Goal: Task Accomplishment & Management: Use online tool/utility

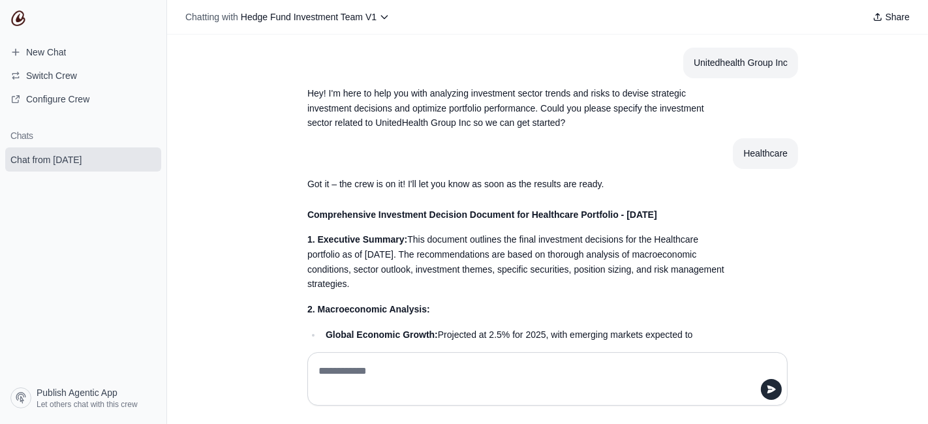
scroll to position [1069, 0]
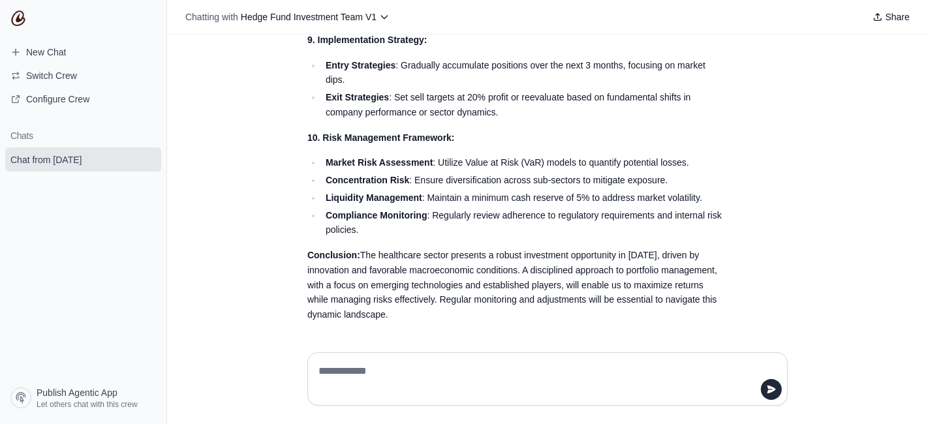
click at [20, 19] on img at bounding box center [18, 18] width 16 height 16
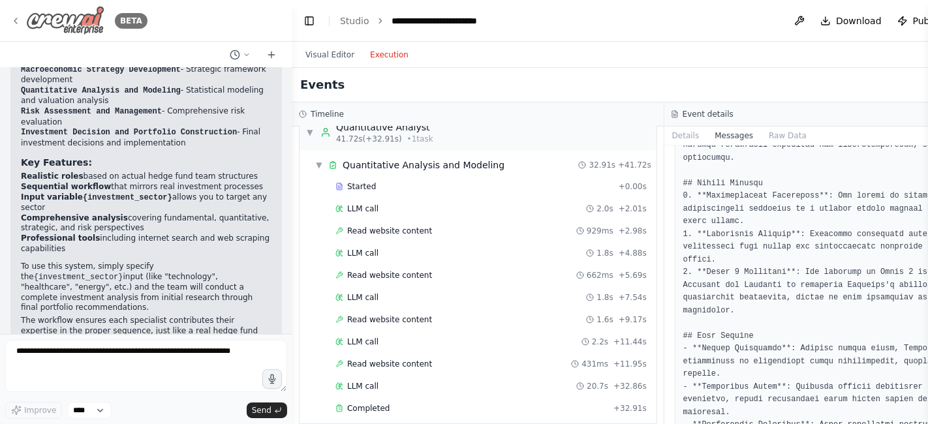
click at [11, 22] on icon at bounding box center [15, 21] width 10 height 10
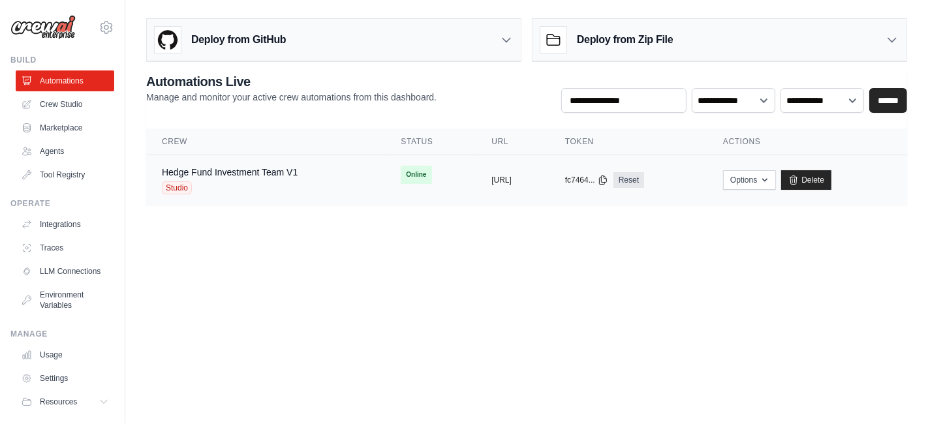
click at [247, 176] on div "Hedge Fund Investment Team V1" at bounding box center [230, 172] width 136 height 13
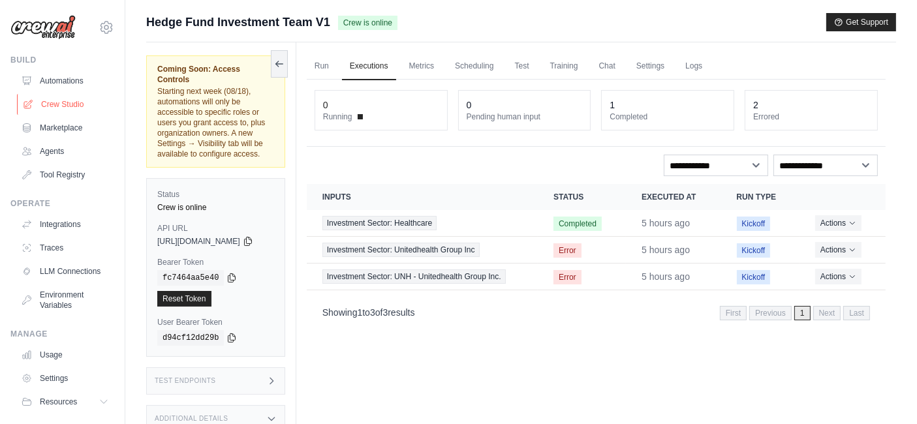
click at [63, 112] on link "Crew Studio" at bounding box center [66, 104] width 99 height 21
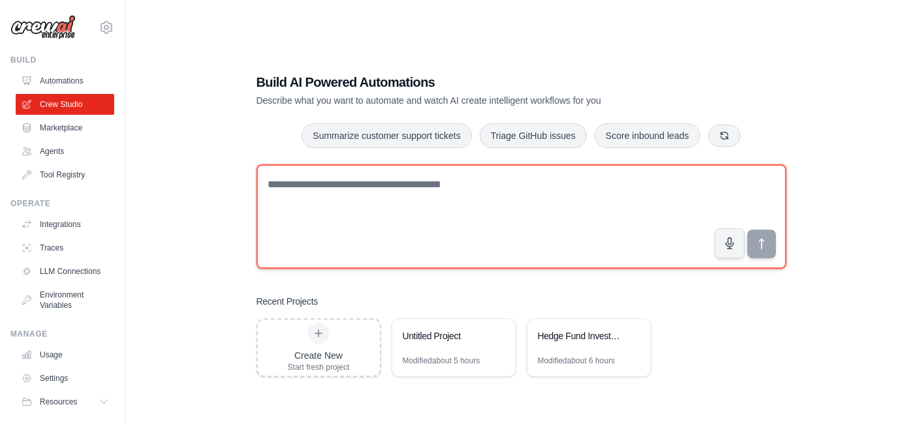
click at [322, 202] on textarea at bounding box center [521, 216] width 530 height 104
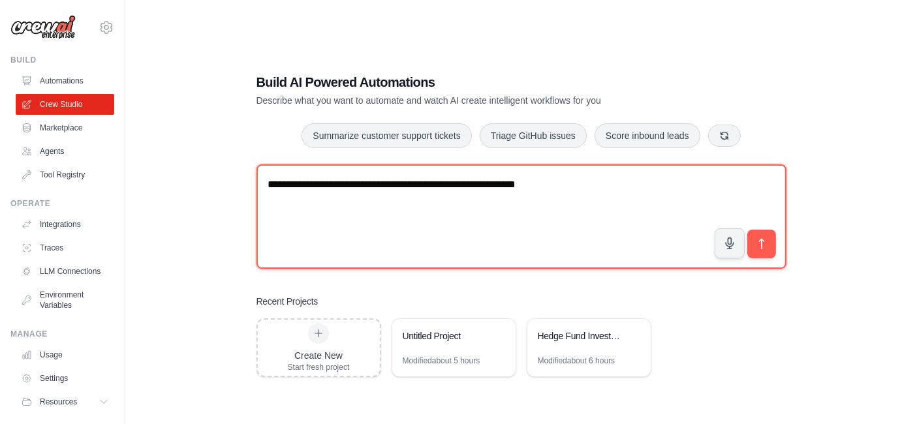
click at [485, 185] on textarea "**********" at bounding box center [521, 216] width 530 height 104
type textarea "**********"
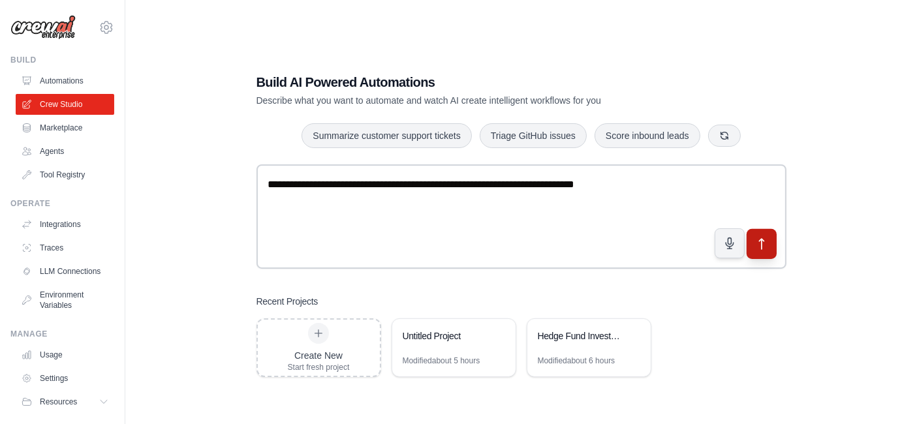
click at [762, 247] on icon "submit" at bounding box center [761, 244] width 14 height 14
click at [54, 68] on div "Build Automations Crew Studio Marketplace Agents" at bounding box center [62, 120] width 104 height 130
click at [54, 78] on link "Automations" at bounding box center [66, 80] width 99 height 21
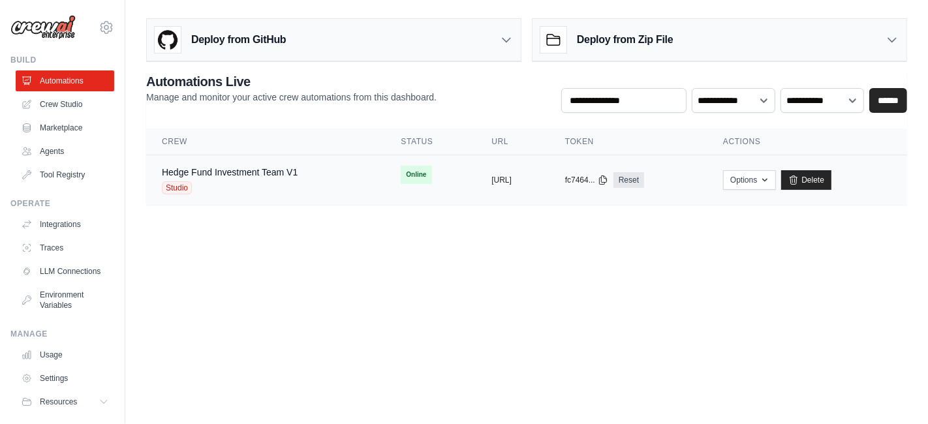
click at [257, 181] on div "Studio" at bounding box center [230, 187] width 136 height 13
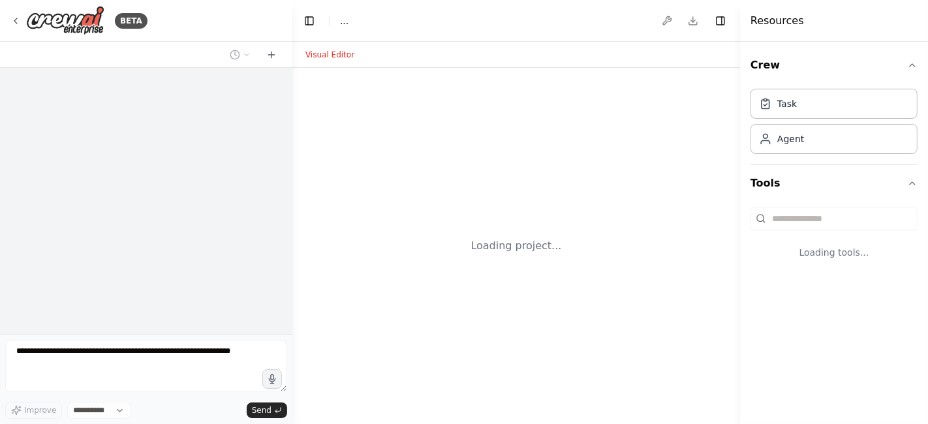
select select "****"
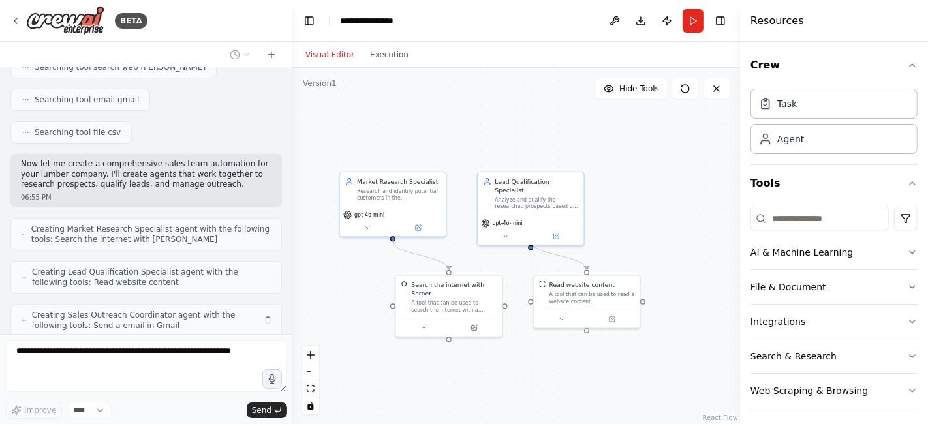
scroll to position [292, 0]
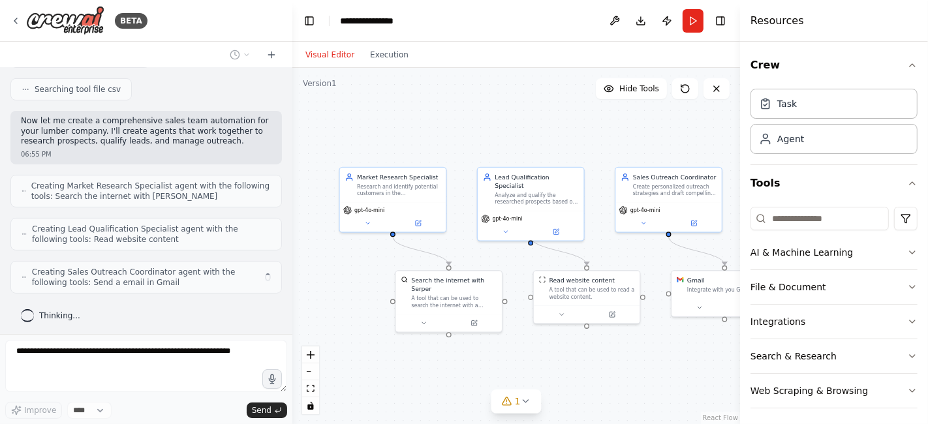
drag, startPoint x: 389, startPoint y: 275, endPoint x: 357, endPoint y: 264, distance: 33.2
click at [357, 264] on div ".deletable-edge-delete-btn { width: 20px; height: 20px; border: 0px solid #ffff…" at bounding box center [516, 246] width 448 height 356
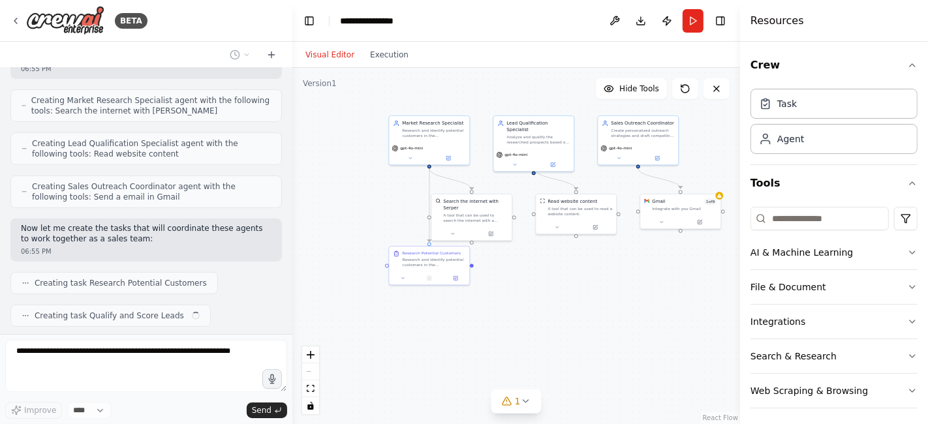
scroll to position [410, 0]
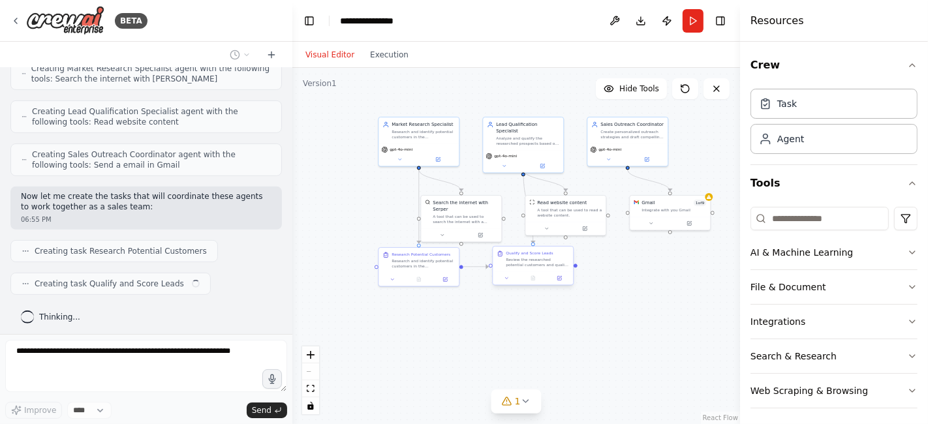
drag, startPoint x: 470, startPoint y: 338, endPoint x: 516, endPoint y: 271, distance: 81.6
click at [516, 271] on div ".deletable-edge-delete-btn { width: 20px; height: 20px; border: 0px solid #ffff…" at bounding box center [516, 246] width 448 height 356
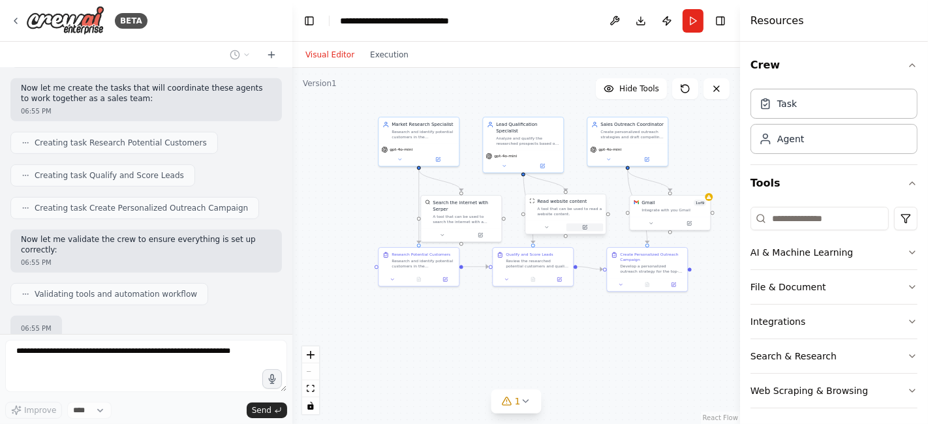
scroll to position [594, 0]
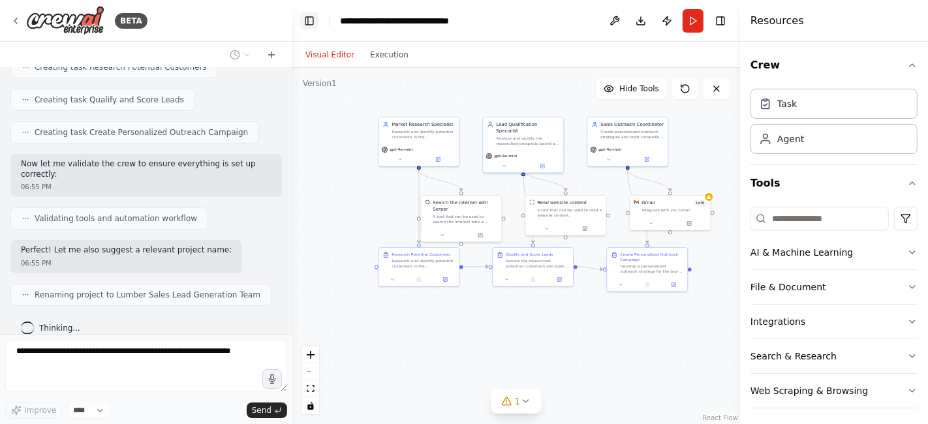
click at [305, 18] on button "Toggle Left Sidebar" at bounding box center [309, 21] width 18 height 18
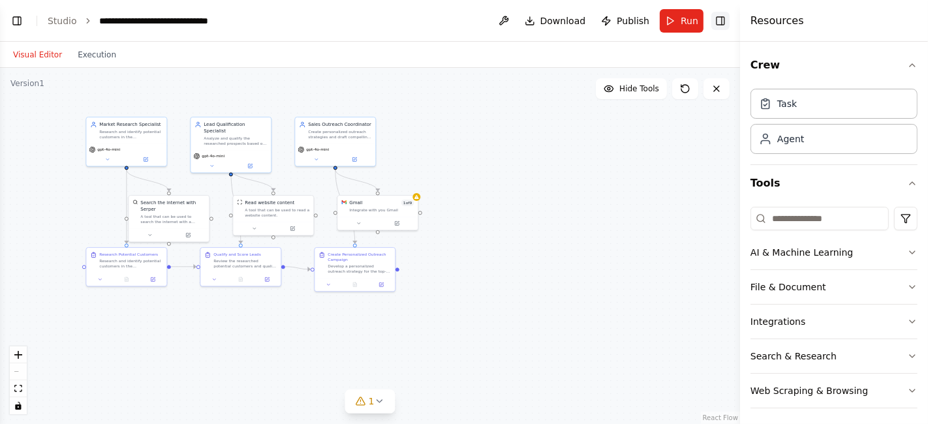
click at [720, 21] on button "Toggle Right Sidebar" at bounding box center [720, 21] width 18 height 18
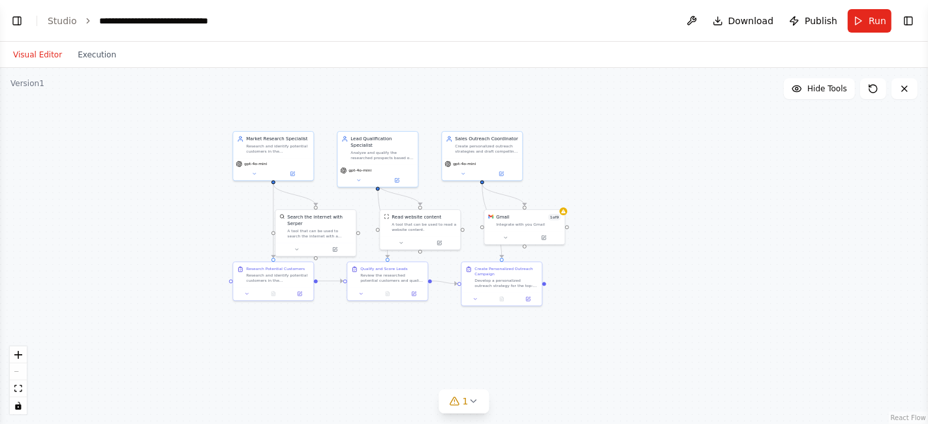
drag, startPoint x: 196, startPoint y: 184, endPoint x: 342, endPoint y: 200, distance: 147.0
click at [342, 200] on div ".deletable-edge-delete-btn { width: 20px; height: 20px; border: 0px solid #ffff…" at bounding box center [464, 246] width 928 height 356
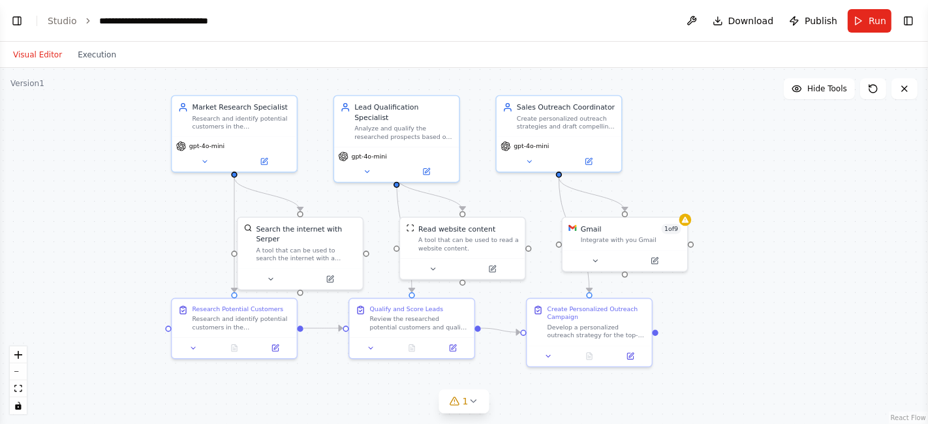
scroll to position [1019, 0]
click at [18, 17] on button "Toggle Left Sidebar" at bounding box center [17, 21] width 18 height 18
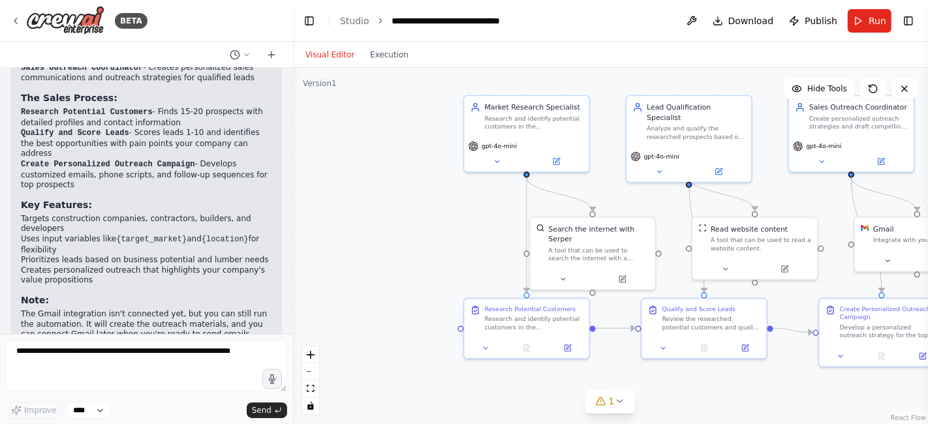
scroll to position [980, 0]
click at [376, 65] on div "Visual Editor Execution" at bounding box center [356, 55] width 119 height 26
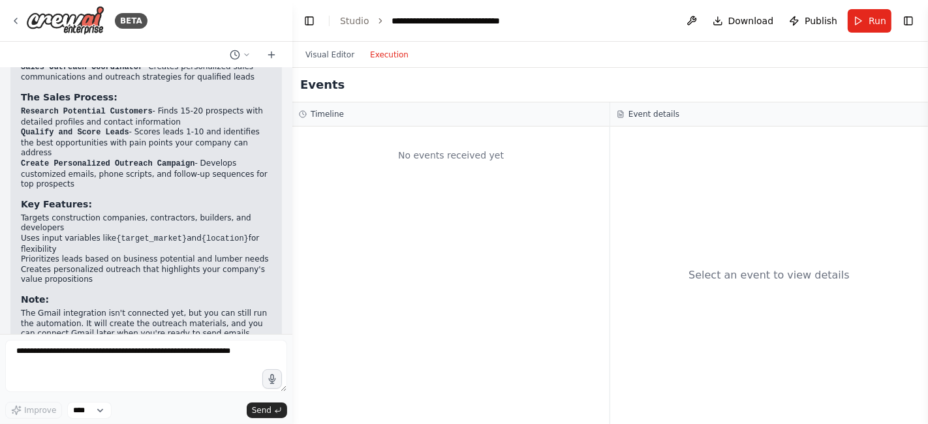
click at [379, 50] on button "Execution" at bounding box center [389, 55] width 54 height 16
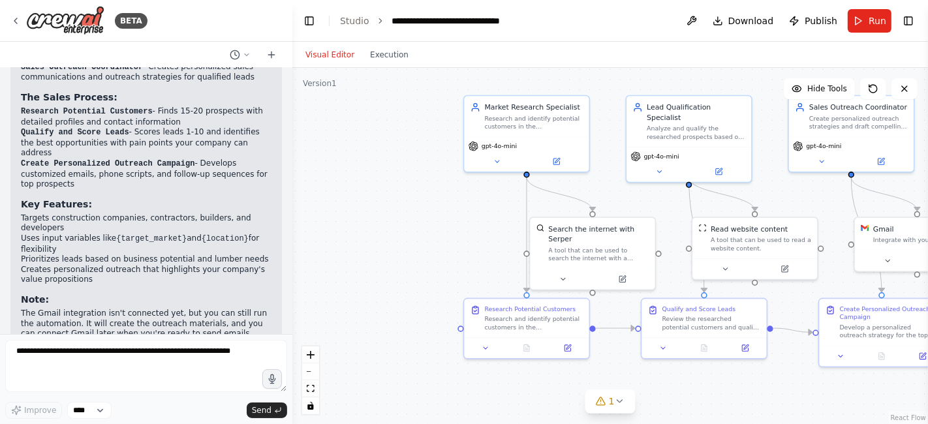
click at [331, 62] on button "Visual Editor" at bounding box center [329, 55] width 65 height 16
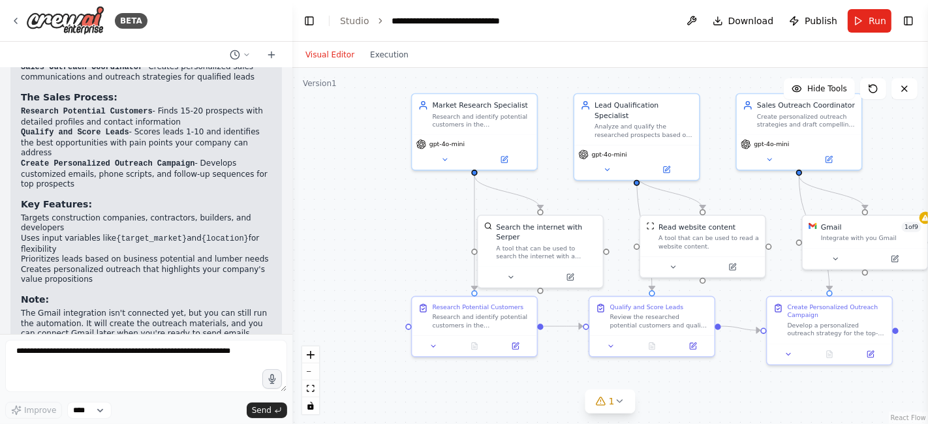
drag, startPoint x: 361, startPoint y: 136, endPoint x: 297, endPoint y: 136, distance: 64.6
click at [297, 136] on div ".deletable-edge-delete-btn { width: 20px; height: 20px; border: 0px solid #ffff…" at bounding box center [609, 246] width 635 height 356
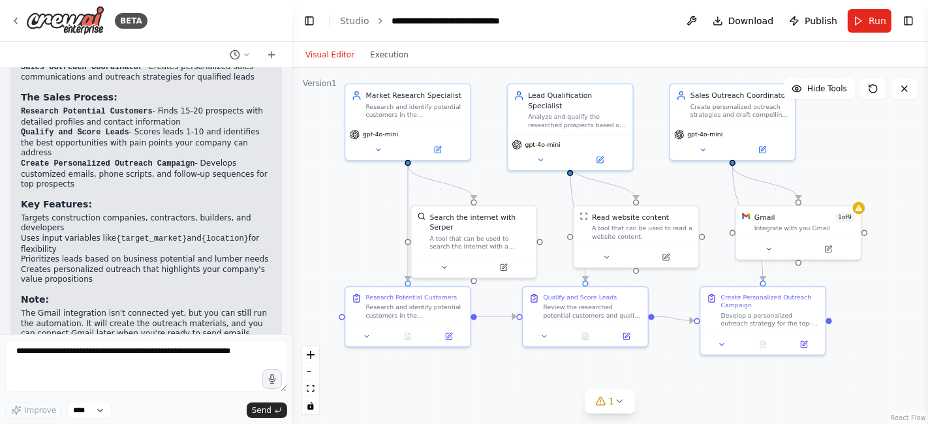
drag, startPoint x: 412, startPoint y: 218, endPoint x: 359, endPoint y: 208, distance: 53.7
click at [359, 208] on div ".deletable-edge-delete-btn { width: 20px; height: 20px; border: 0px solid #ffff…" at bounding box center [609, 246] width 635 height 356
click at [380, 153] on button at bounding box center [379, 149] width 57 height 12
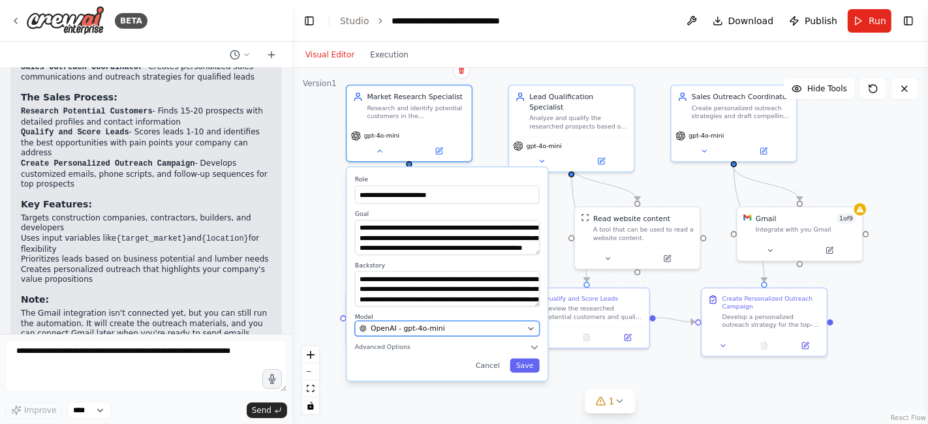
click at [427, 328] on span "OpenAI - gpt-4o-mini" at bounding box center [408, 329] width 74 height 10
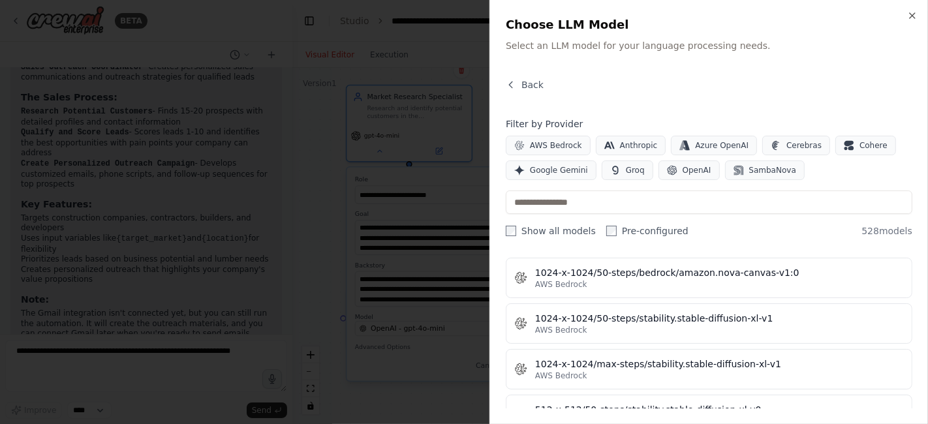
scroll to position [399, 0]
click at [909, 17] on icon "button" at bounding box center [912, 15] width 10 height 10
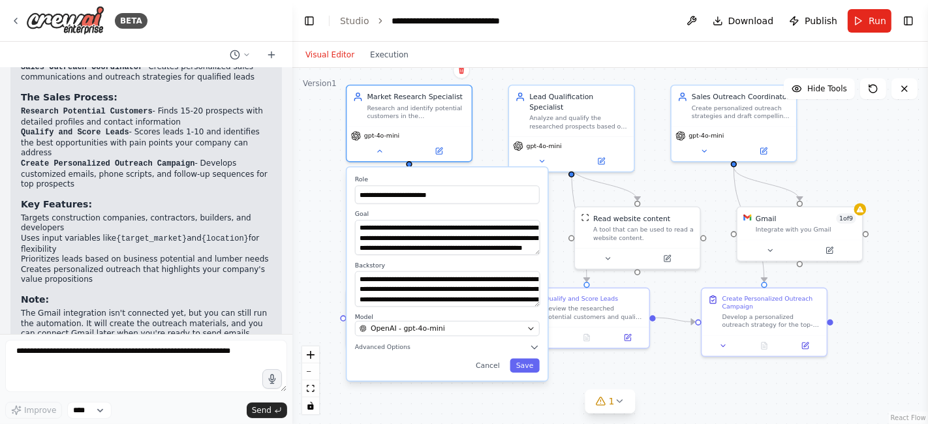
click at [492, 125] on div ".deletable-edge-delete-btn { width: 20px; height: 20px; border: 0px solid #ffff…" at bounding box center [609, 246] width 635 height 356
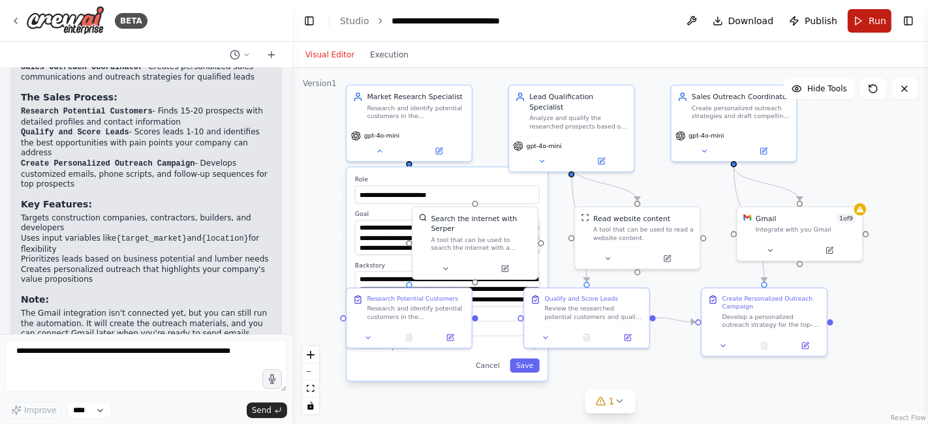
click at [868, 25] on button "Run" at bounding box center [869, 20] width 44 height 23
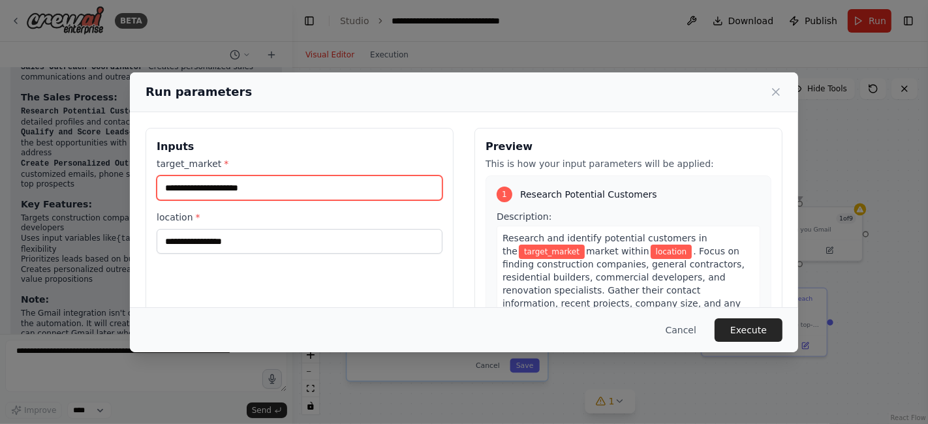
click at [352, 186] on input "target_market *" at bounding box center [300, 187] width 286 height 25
type input "**********"
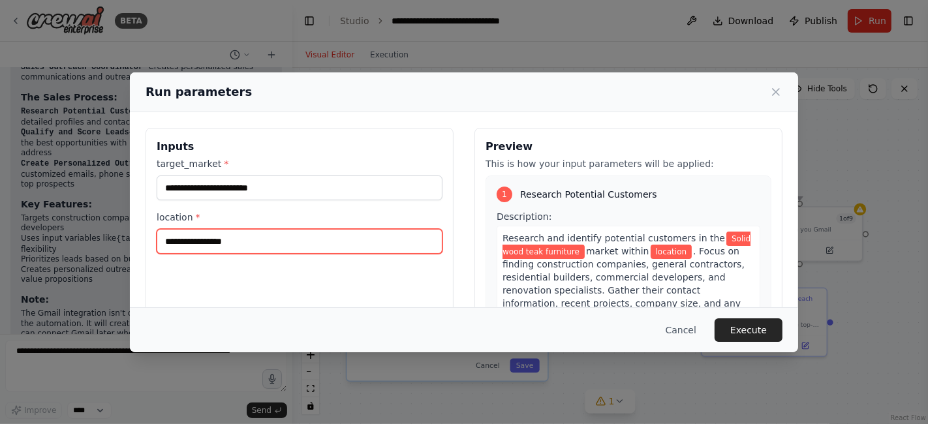
click at [290, 229] on input "location *" at bounding box center [300, 241] width 286 height 25
type input "***"
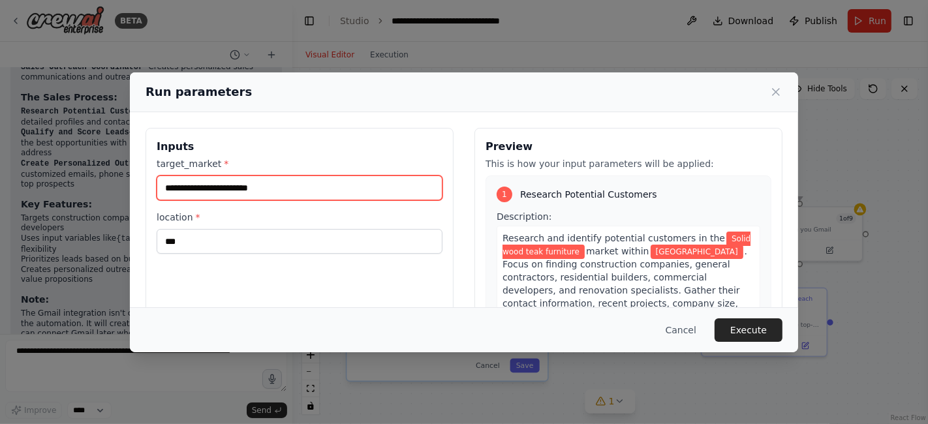
drag, startPoint x: 208, startPoint y: 189, endPoint x: 157, endPoint y: 185, distance: 51.7
click at [157, 185] on input "**********" at bounding box center [300, 187] width 286 height 25
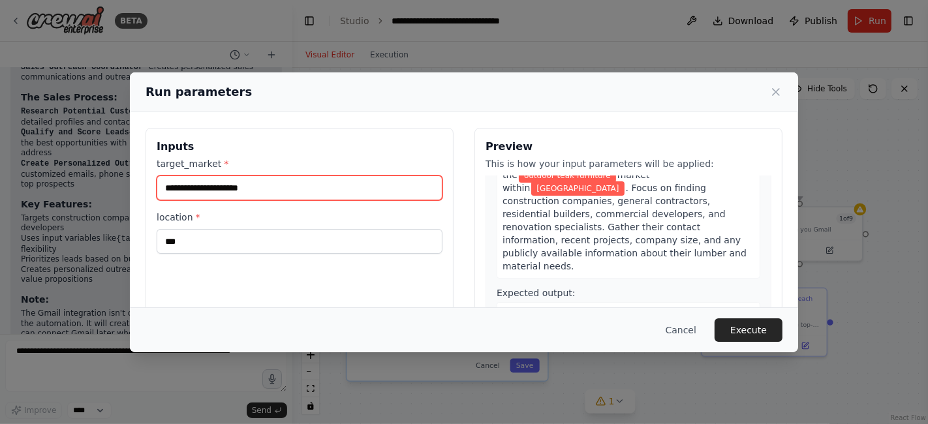
scroll to position [134, 0]
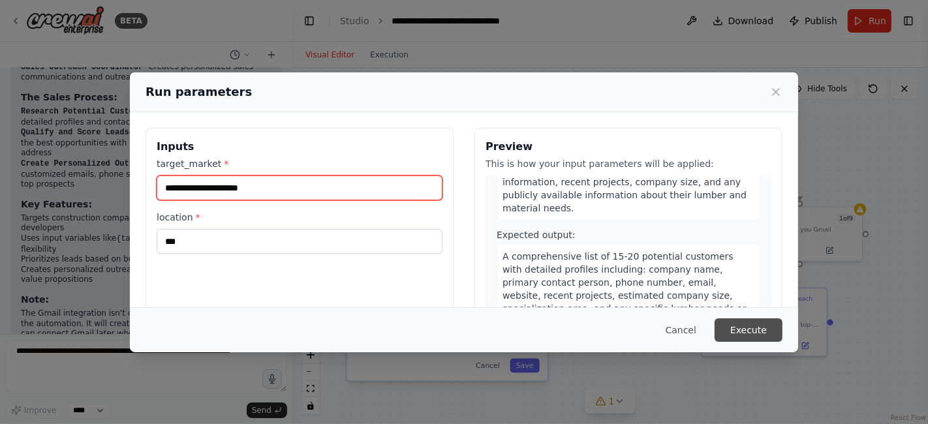
type input "**********"
click at [748, 326] on button "Execute" at bounding box center [748, 329] width 68 height 23
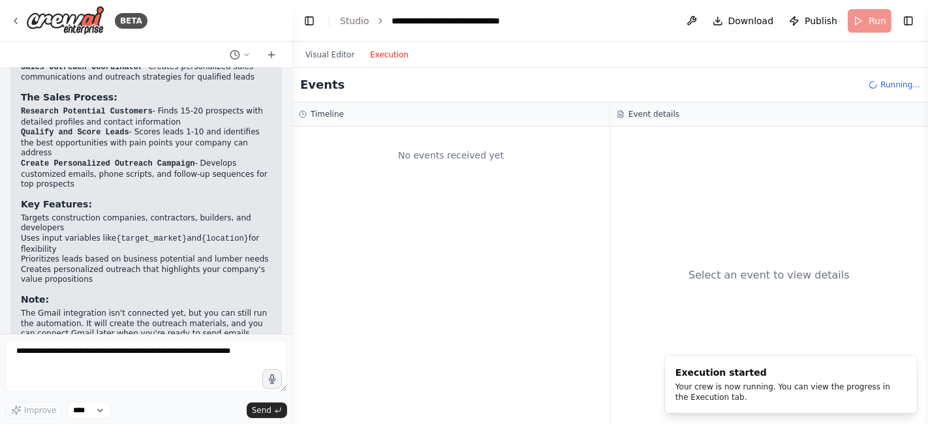
click at [389, 58] on button "Execution" at bounding box center [389, 55] width 54 height 16
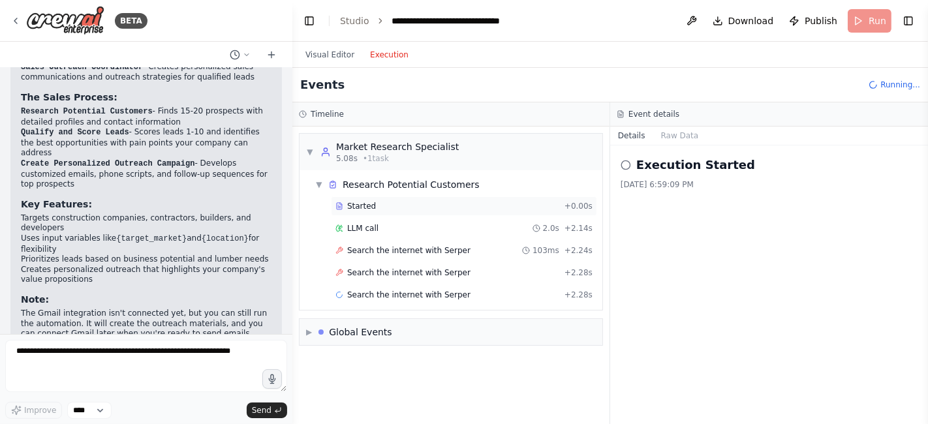
click at [359, 205] on span "Started" at bounding box center [361, 206] width 29 height 10
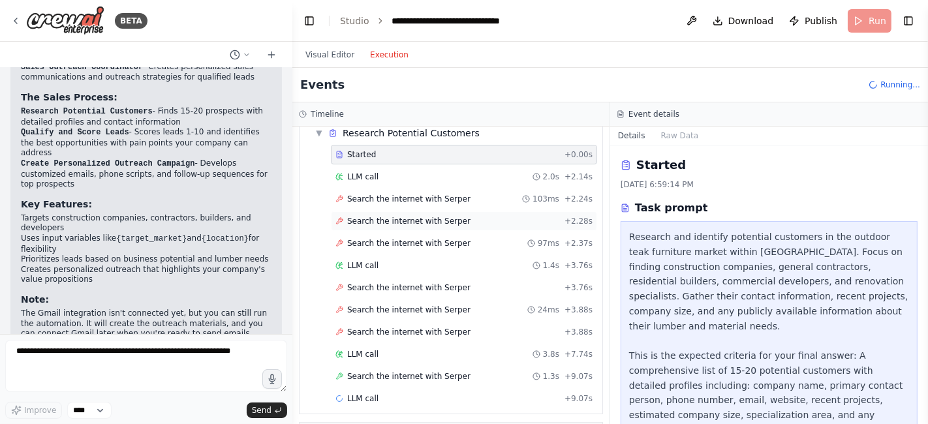
scroll to position [85, 0]
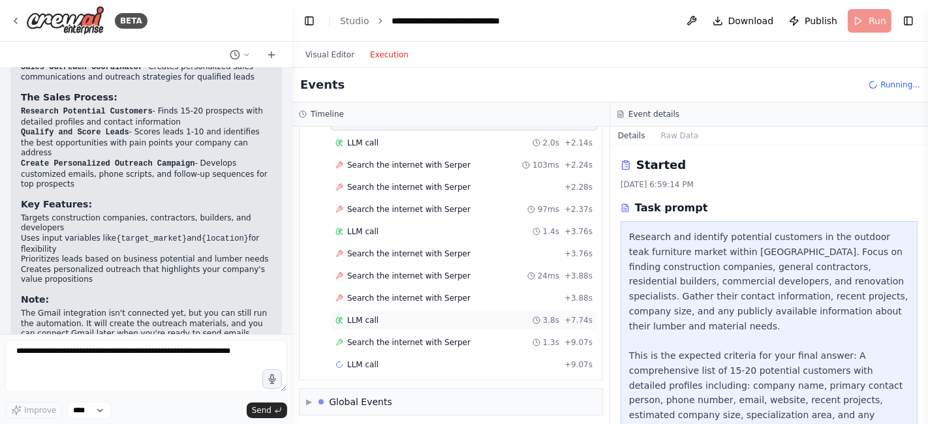
click at [361, 319] on span "LLM call" at bounding box center [362, 320] width 31 height 10
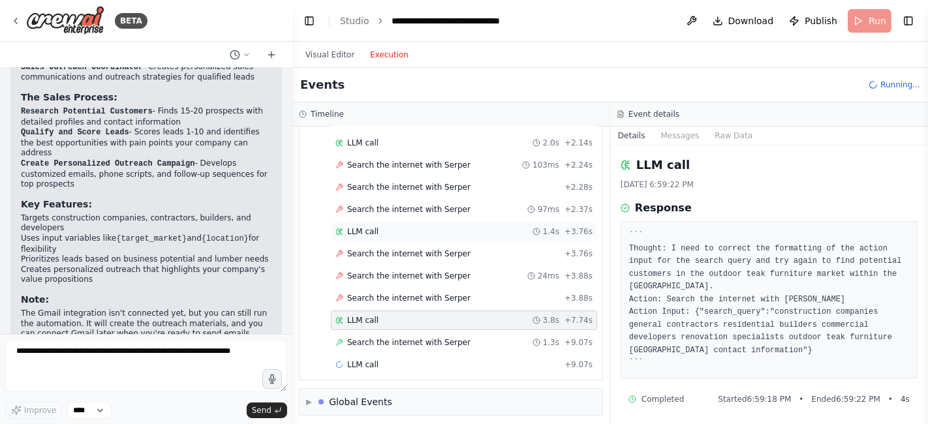
click at [371, 228] on span "LLM call" at bounding box center [362, 231] width 31 height 10
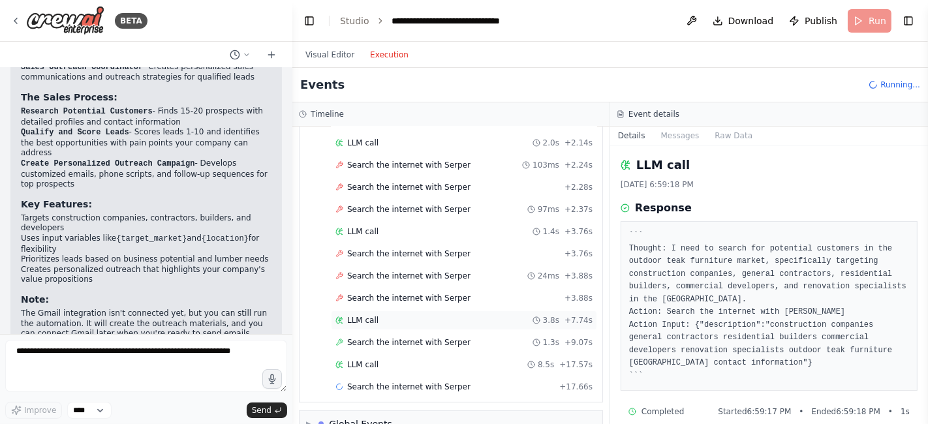
click at [361, 315] on span "LLM call" at bounding box center [362, 320] width 31 height 10
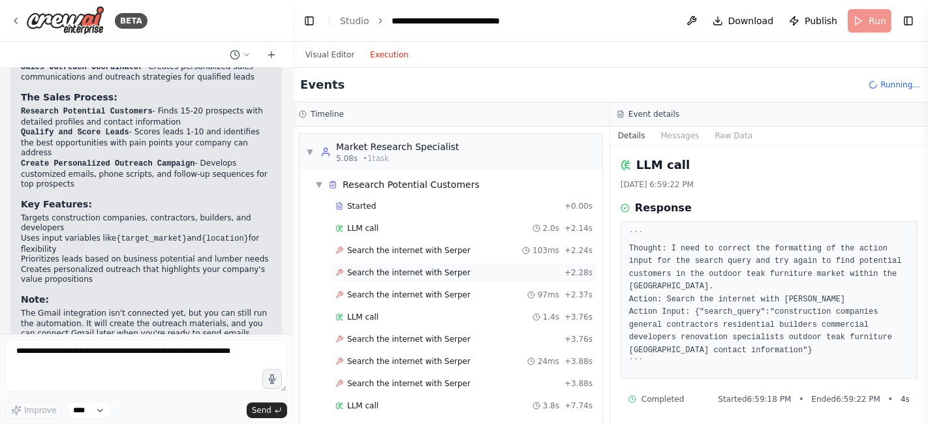
scroll to position [129, 0]
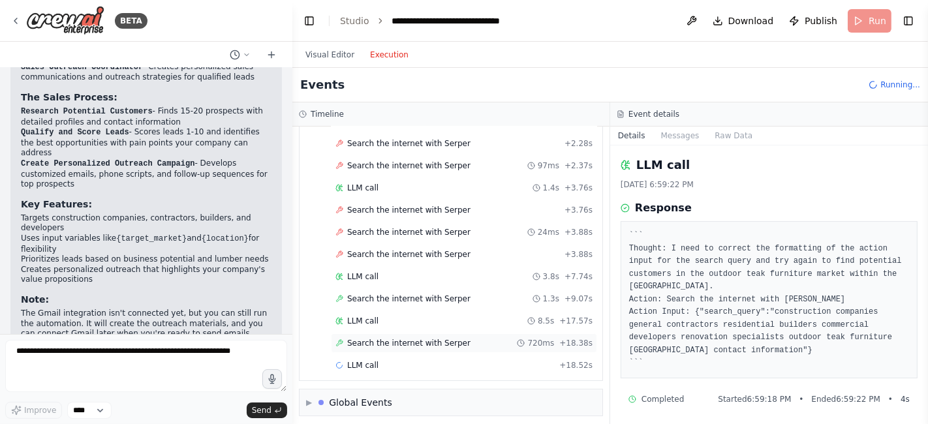
click at [363, 333] on div "Search the internet with Serper 720ms + 18.38s" at bounding box center [464, 343] width 266 height 20
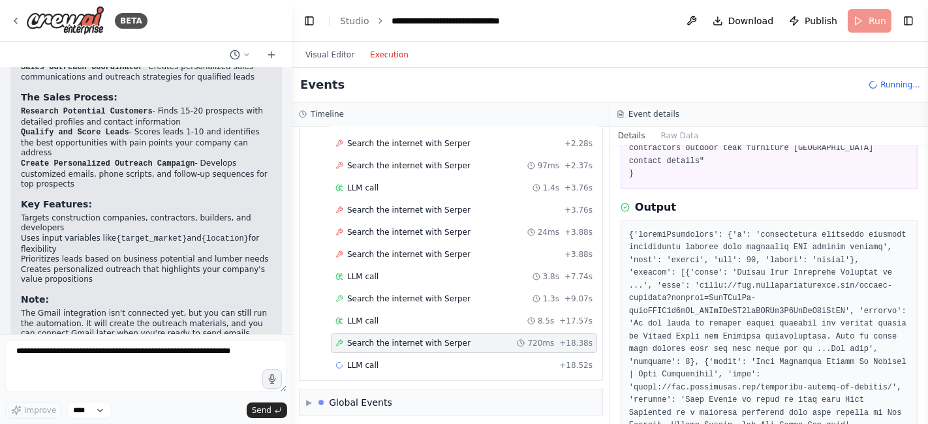
scroll to position [150, 0]
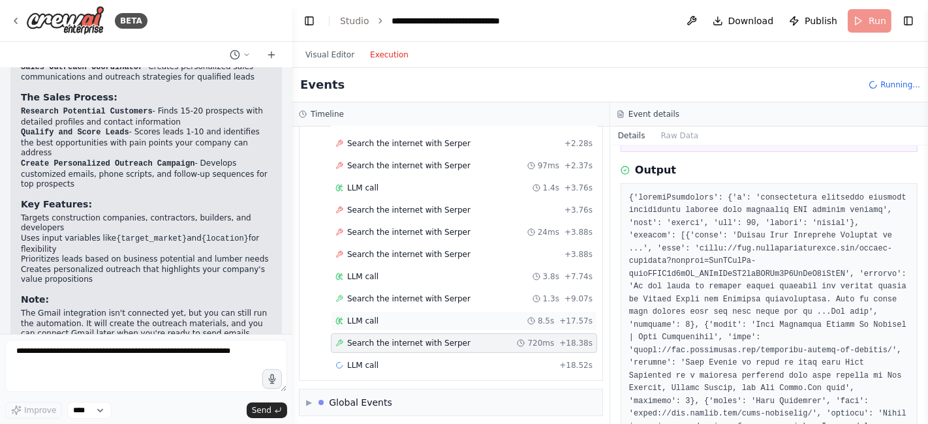
click at [364, 316] on span "LLM call" at bounding box center [362, 321] width 31 height 10
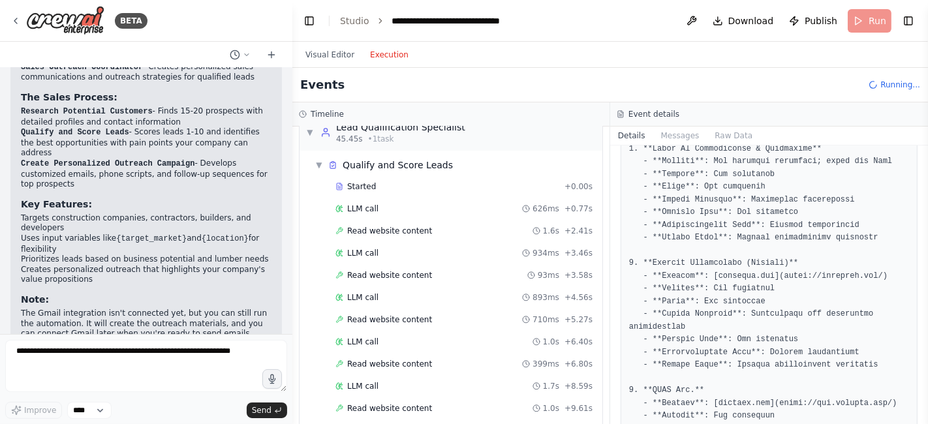
scroll to position [427, 0]
click at [353, 203] on span "LLM call" at bounding box center [362, 208] width 31 height 10
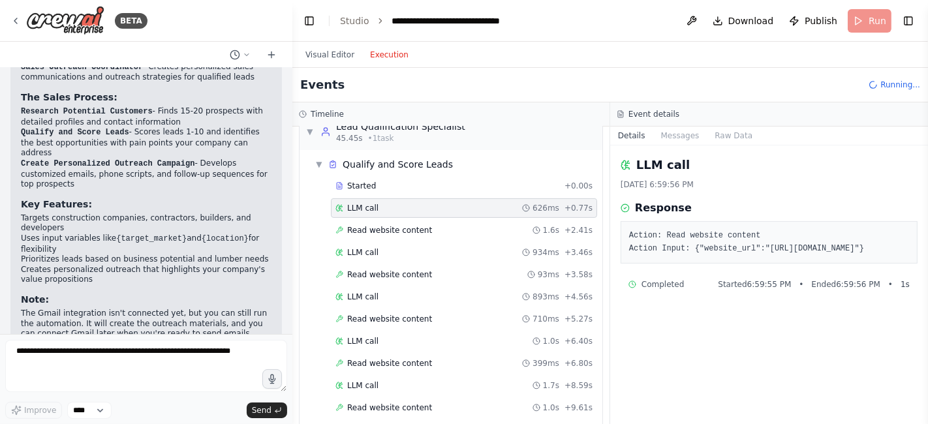
scroll to position [0, 0]
click at [389, 225] on span "Read website content" at bounding box center [389, 230] width 85 height 10
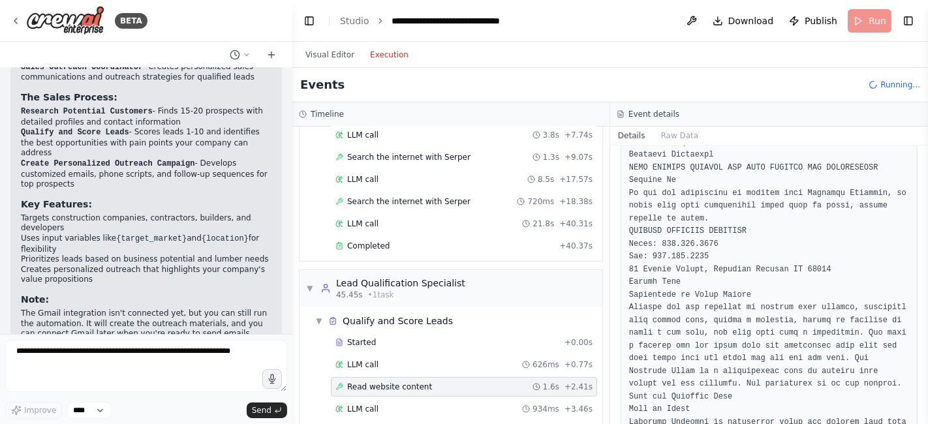
scroll to position [268, 0]
click at [352, 243] on span "Completed" at bounding box center [368, 248] width 42 height 10
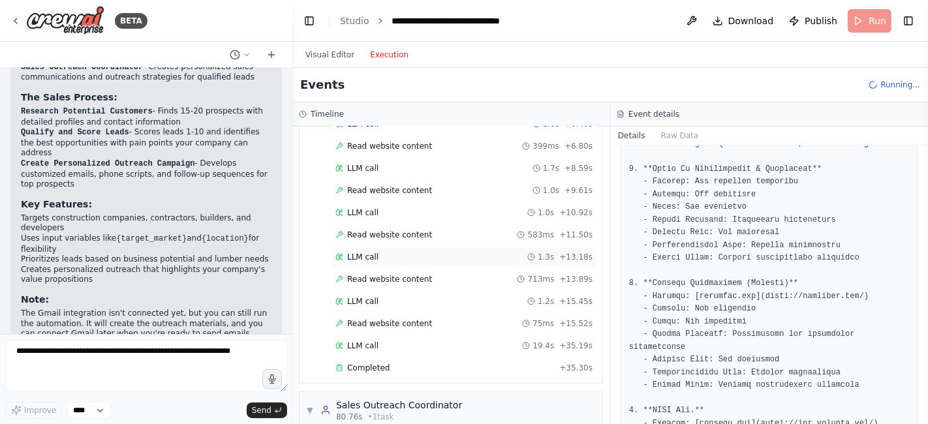
scroll to position [646, 0]
click at [365, 361] on span "Completed" at bounding box center [368, 366] width 42 height 10
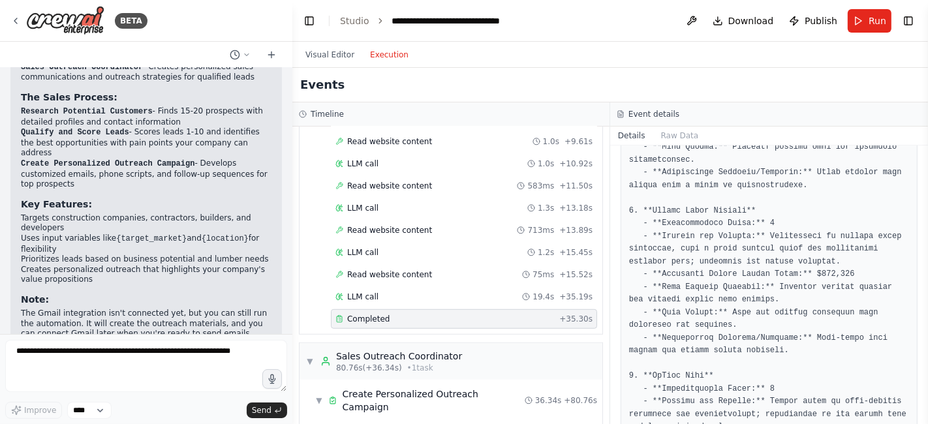
scroll to position [779, 0]
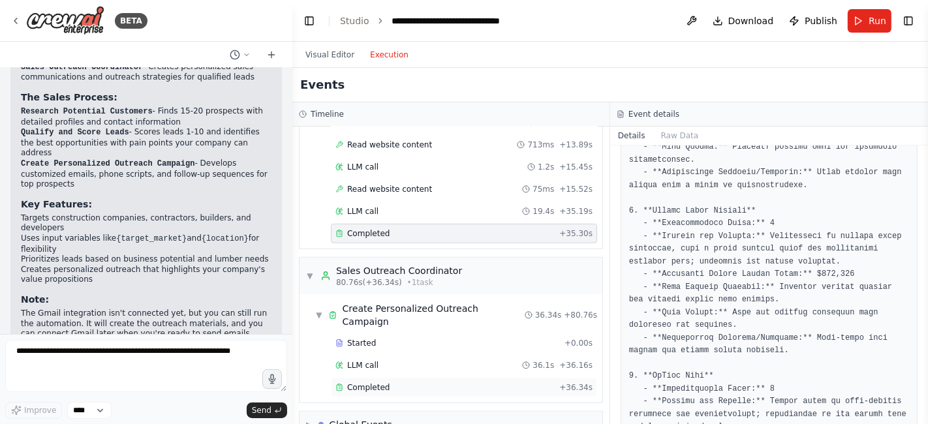
click at [360, 382] on span "Completed" at bounding box center [368, 387] width 42 height 10
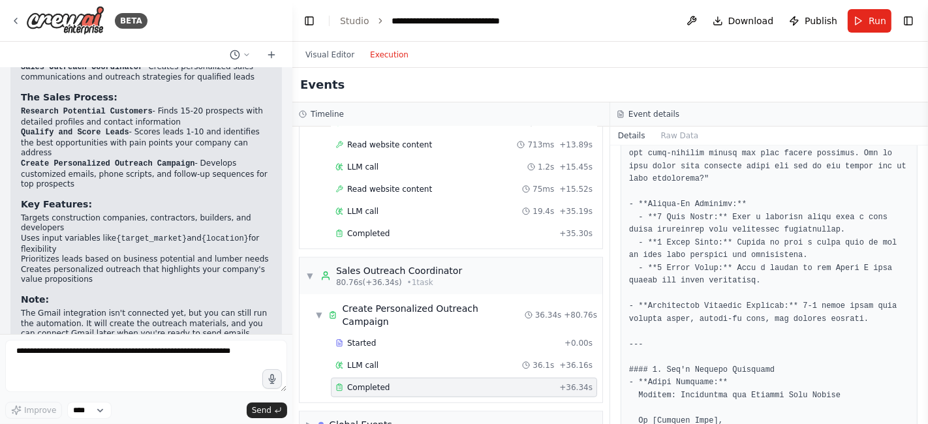
scroll to position [464, 0]
click at [44, 21] on img at bounding box center [65, 20] width 78 height 29
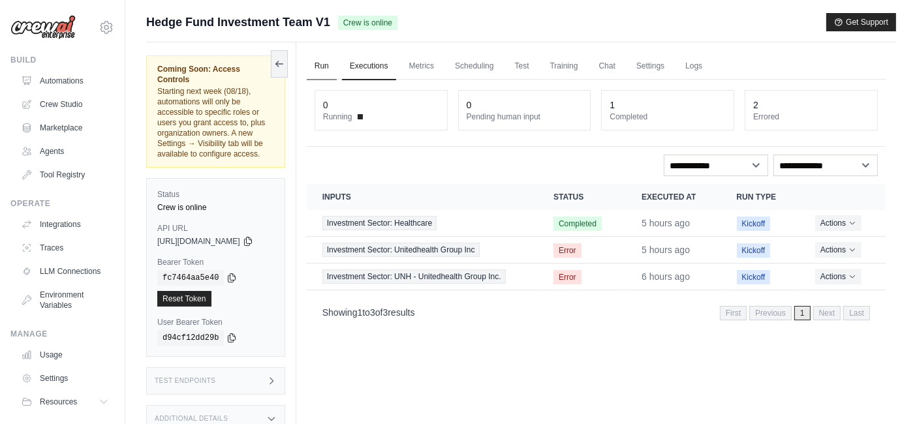
click at [337, 71] on link "Run" at bounding box center [322, 66] width 30 height 27
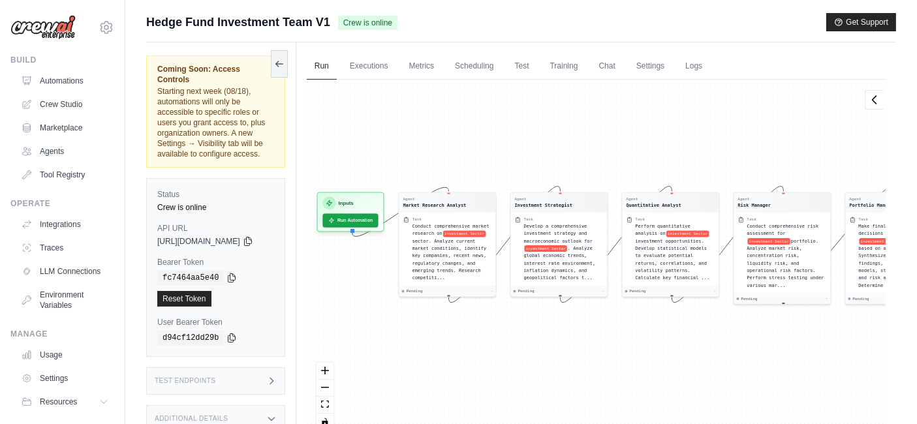
drag, startPoint x: 394, startPoint y: 182, endPoint x: 478, endPoint y: 166, distance: 85.6
click at [478, 166] on div "Agent Market Research Analyst Task Conduct comprehensive market research on inv…" at bounding box center [596, 260] width 579 height 361
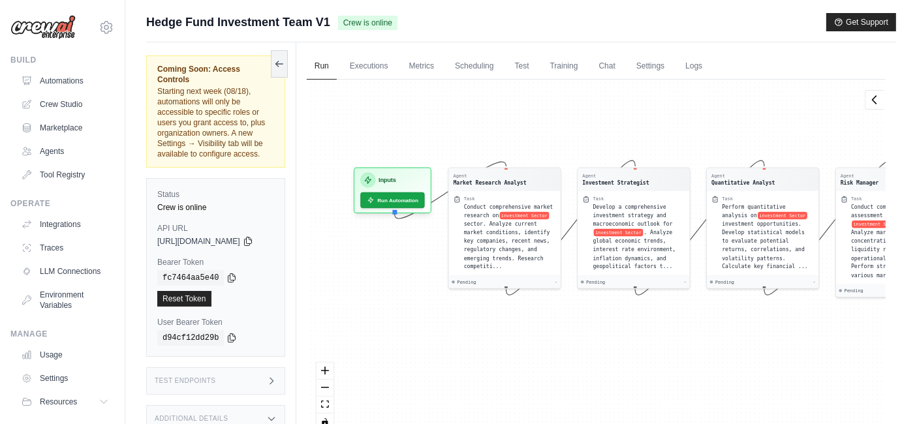
drag, startPoint x: 348, startPoint y: 277, endPoint x: 408, endPoint y: 249, distance: 66.5
click at [408, 249] on div "Agent Market Research Analyst Task Conduct comprehensive market research on inv…" at bounding box center [596, 260] width 579 height 361
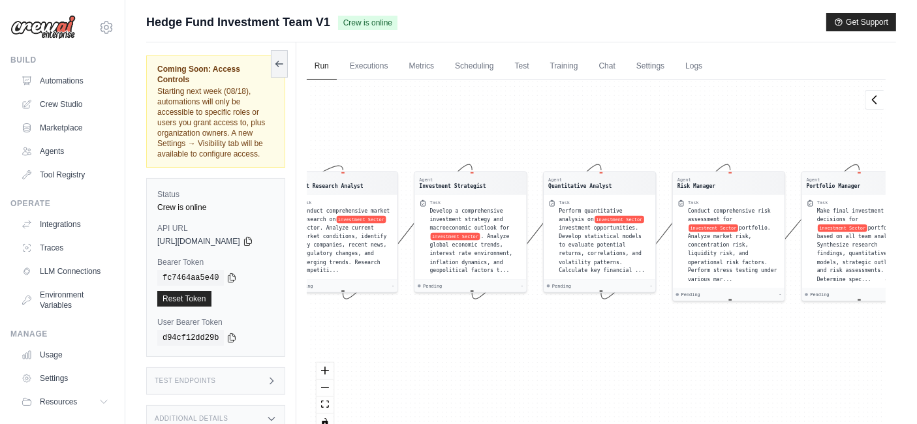
drag, startPoint x: 620, startPoint y: 134, endPoint x: 451, endPoint y: 140, distance: 169.7
click at [451, 140] on div "Agent Market Research Analyst Task Conduct comprehensive market research on inv…" at bounding box center [596, 260] width 579 height 361
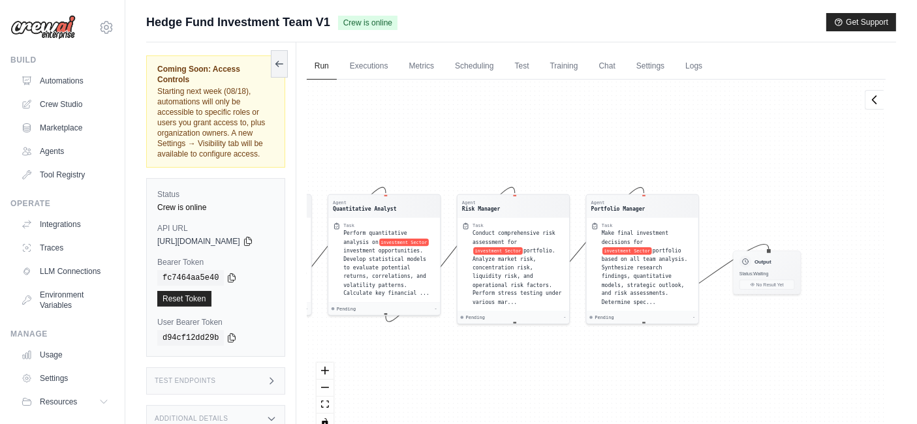
drag, startPoint x: 635, startPoint y: 136, endPoint x: 421, endPoint y: 157, distance: 215.0
click at [421, 157] on div "Agent Market Research Analyst Task Conduct comprehensive market research on inv…" at bounding box center [596, 260] width 579 height 361
click at [60, 351] on div "Manage Usage Settings Resources Documentation GitHub Blog" at bounding box center [62, 370] width 104 height 83
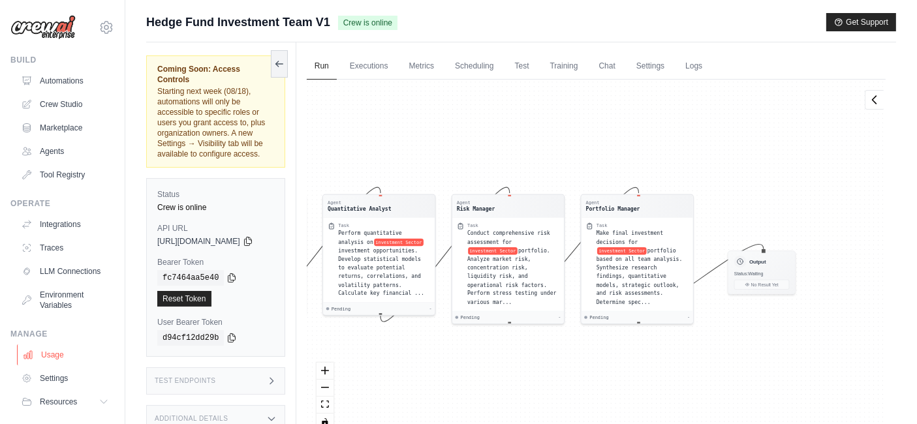
click at [57, 365] on link "Usage" at bounding box center [66, 354] width 99 height 21
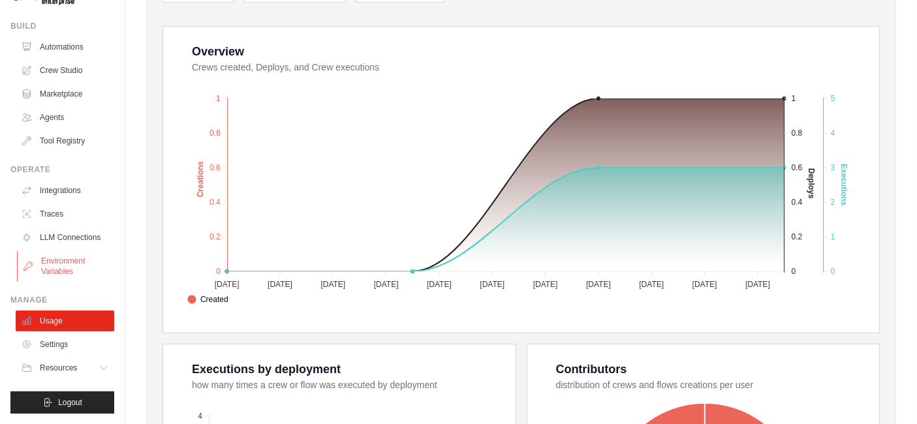
scroll to position [222, 0]
click at [72, 365] on span "Resources" at bounding box center [59, 368] width 37 height 10
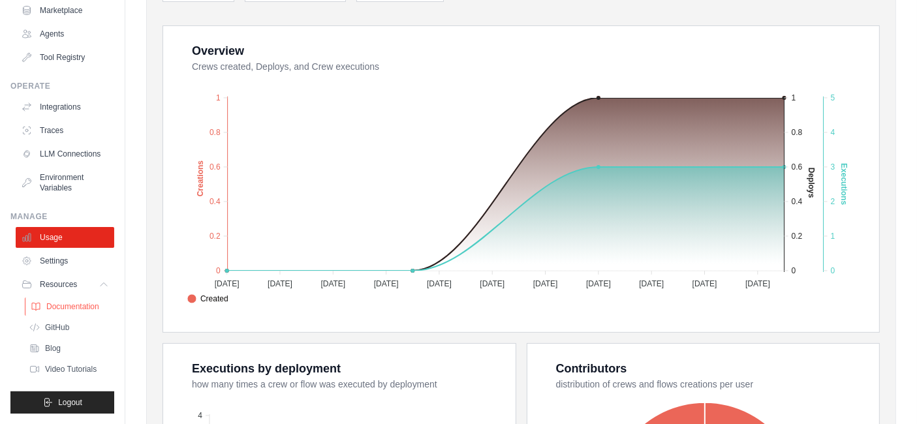
scroll to position [127, 0]
click at [54, 262] on link "Settings" at bounding box center [66, 260] width 99 height 21
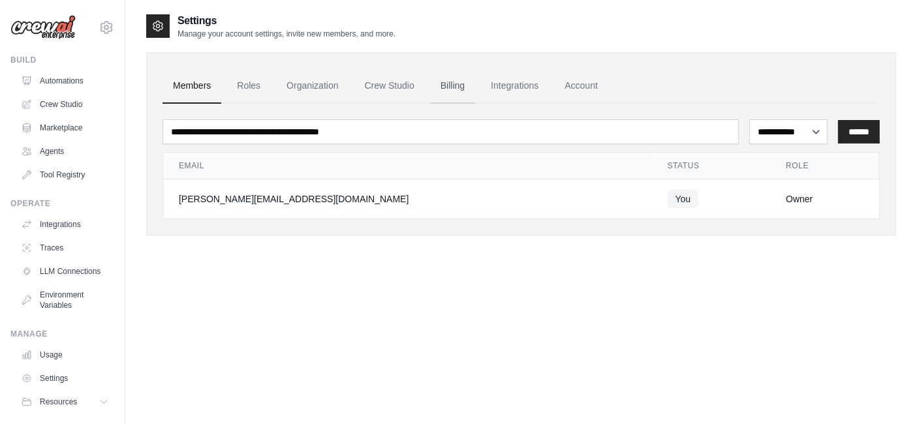
click at [453, 77] on link "Billing" at bounding box center [452, 85] width 45 height 35
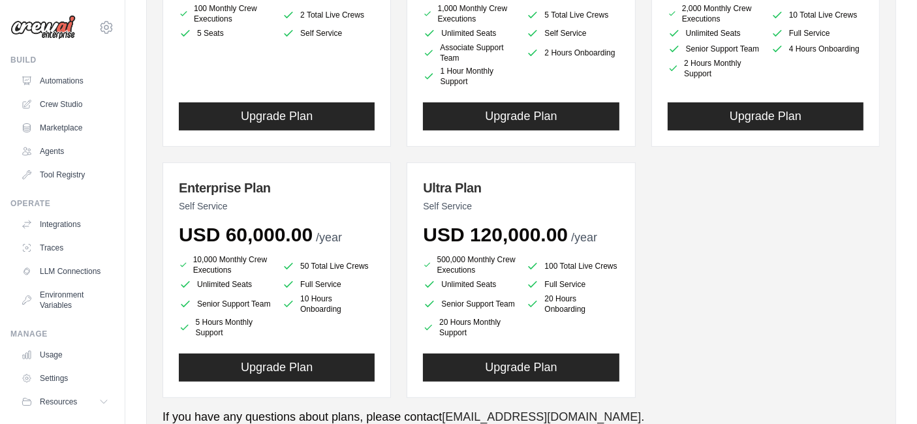
scroll to position [270, 0]
